Goal: Navigation & Orientation: Find specific page/section

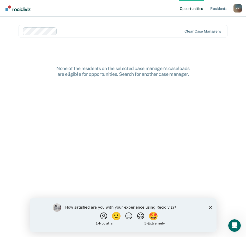
click at [208, 207] on div "How satisfied are you with your experience using Recidiviz? 😠 🙁 😑 😄 🤩 1 - Not a…" at bounding box center [122, 215] width 187 height 34
click at [209, 207] on polygon "Close survey" at bounding box center [209, 207] width 3 height 3
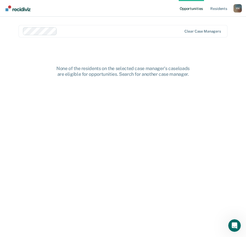
click at [235, 10] on div "Y H" at bounding box center [238, 8] width 8 height 8
click at [24, 9] on img "Go to Recidiviz Home" at bounding box center [17, 8] width 25 height 6
click at [239, 7] on div "Y H" at bounding box center [238, 8] width 8 height 8
click at [219, 54] on main "Clear case managers None of the residents on the selected case manager's caselo…" at bounding box center [123, 121] width 222 height 208
